Goal: Information Seeking & Learning: Learn about a topic

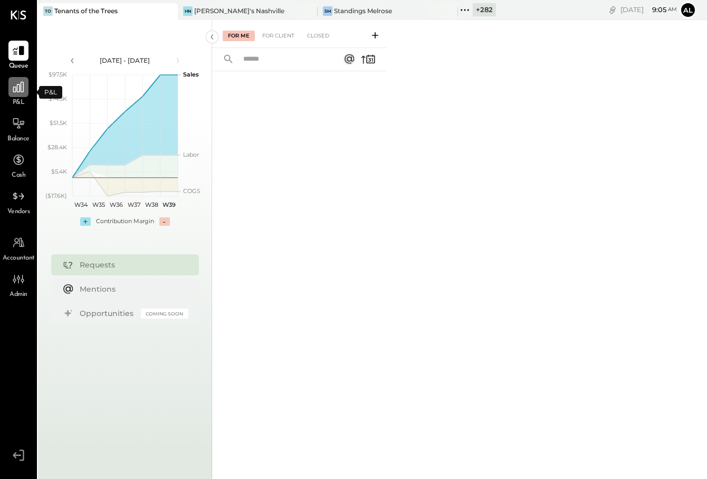
click at [17, 92] on icon at bounding box center [18, 87] width 11 height 11
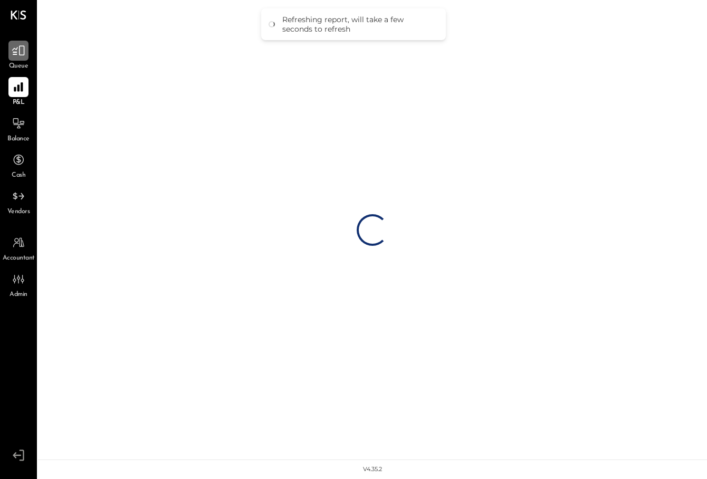
click at [22, 47] on icon at bounding box center [19, 51] width 14 height 14
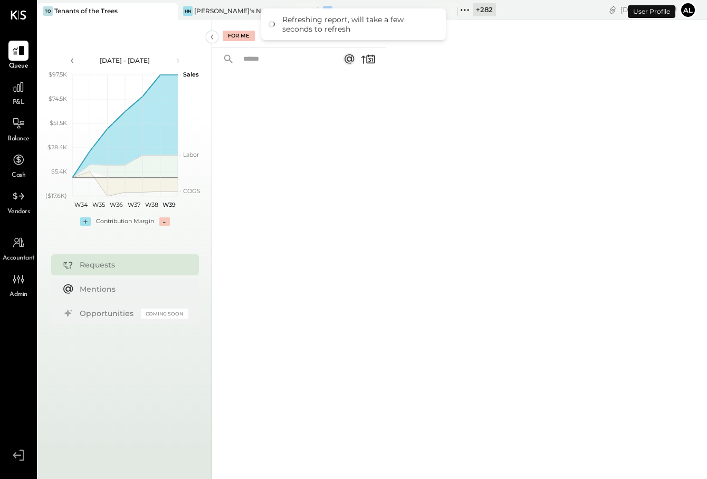
click at [284, 41] on div "For Me For Client Closed" at bounding box center [299, 34] width 174 height 28
click at [284, 47] on div "For Me For Client Closed" at bounding box center [299, 34] width 174 height 28
click at [284, 44] on div "For Me For Client Closed" at bounding box center [299, 34] width 174 height 28
